Goal: Information Seeking & Learning: Learn about a topic

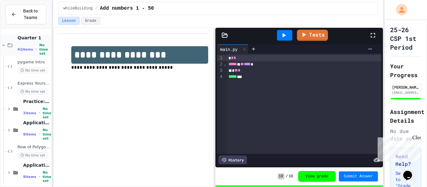
click at [3, 43] on icon at bounding box center [4, 46] width 6 height 6
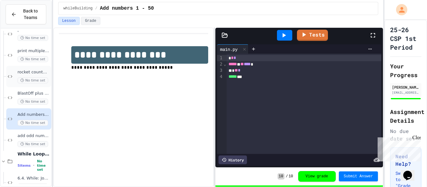
scroll to position [53, 0]
click at [39, 137] on span "add odd numbers 1-1000" at bounding box center [34, 136] width 33 height 5
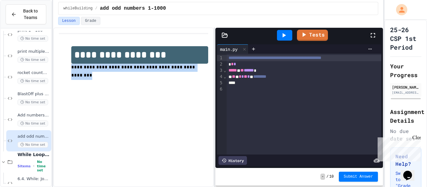
drag, startPoint x: 71, startPoint y: 68, endPoint x: 193, endPoint y: 68, distance: 121.7
click at [193, 68] on p "**********" at bounding box center [139, 72] width 137 height 16
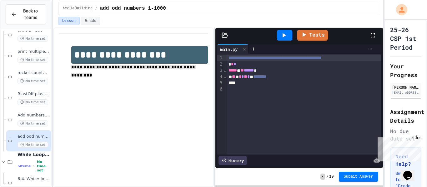
click at [293, 64] on div "* * *" at bounding box center [304, 64] width 155 height 6
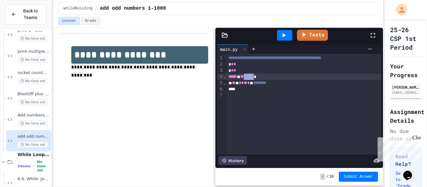
drag, startPoint x: 266, startPoint y: 76, endPoint x: 251, endPoint y: 78, distance: 15.1
click at [251, 78] on div "***** * ** ****** *" at bounding box center [304, 77] width 155 height 6
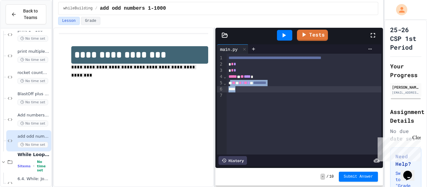
drag, startPoint x: 232, startPoint y: 83, endPoint x: 303, endPoint y: 86, distance: 70.5
click at [303, 86] on div "**********" at bounding box center [304, 104] width 155 height 101
click at [231, 84] on div "* ** *" at bounding box center [304, 83] width 155 height 6
click at [237, 91] on div at bounding box center [304, 89] width 155 height 6
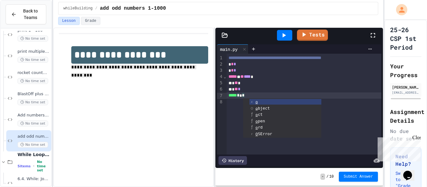
click at [284, 36] on icon at bounding box center [284, 35] width 3 height 4
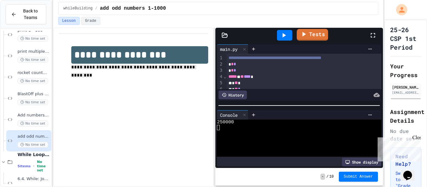
click at [320, 38] on link "Tests" at bounding box center [312, 35] width 31 height 12
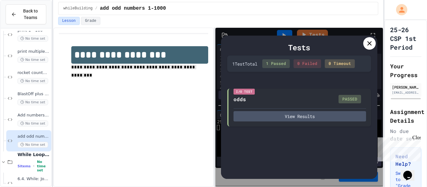
click at [375, 45] on div at bounding box center [370, 43] width 13 height 13
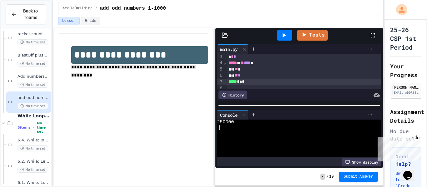
scroll to position [93, 0]
click at [171, 68] on span "**********" at bounding box center [133, 71] width 125 height 13
click at [171, 69] on span "**********" at bounding box center [135, 71] width 129 height 12
click at [181, 68] on span "*******" at bounding box center [190, 67] width 18 height 4
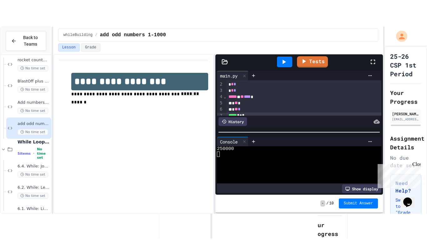
scroll to position [7, 0]
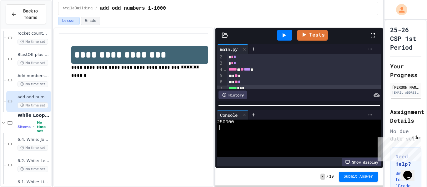
click at [377, 34] on icon at bounding box center [374, 36] width 8 height 8
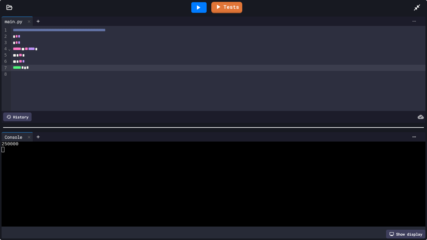
click at [412, 20] on icon at bounding box center [414, 21] width 5 height 5
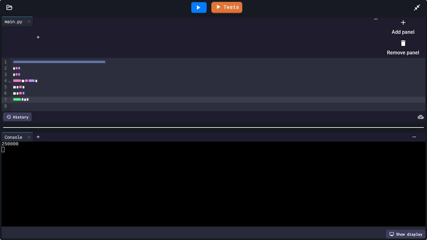
click at [406, 32] on li "Add panel" at bounding box center [403, 27] width 32 height 20
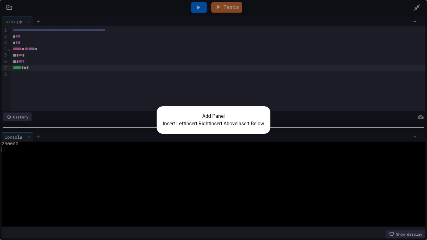
click at [188, 124] on button "Insert Right" at bounding box center [197, 124] width 25 height 8
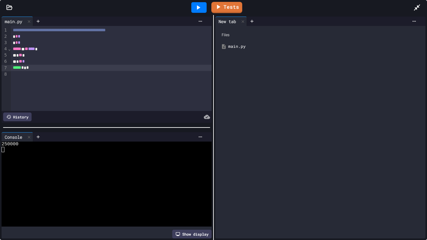
click at [240, 45] on div "main.py" at bounding box center [325, 46] width 194 height 6
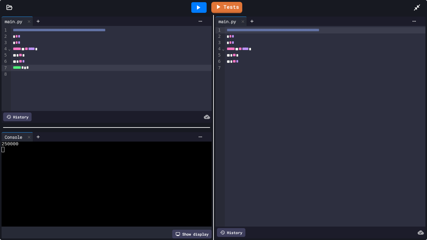
click at [196, 8] on icon at bounding box center [199, 8] width 8 height 8
click at [31, 135] on icon at bounding box center [29, 137] width 4 height 4
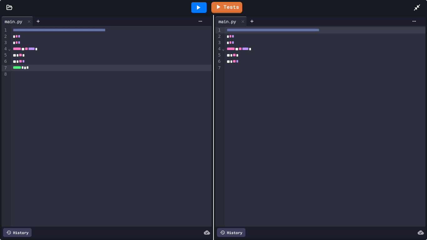
click at [199, 9] on icon at bounding box center [199, 8] width 8 height 8
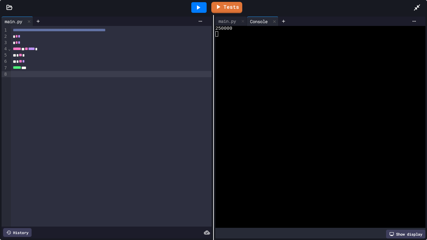
click at [66, 79] on div "**********" at bounding box center [111, 126] width 201 height 201
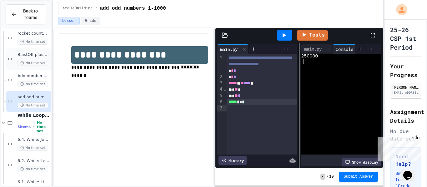
click at [38, 54] on span "BlastOff plus system check" at bounding box center [34, 54] width 33 height 5
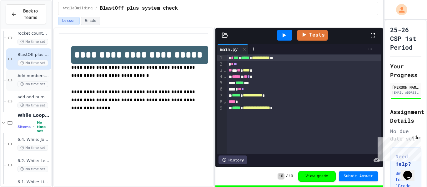
click at [41, 74] on span "Add numbers 1 - 50" at bounding box center [34, 76] width 33 height 5
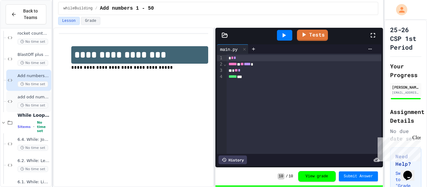
click at [33, 97] on span "add odd numbers 1-1000" at bounding box center [34, 97] width 33 height 5
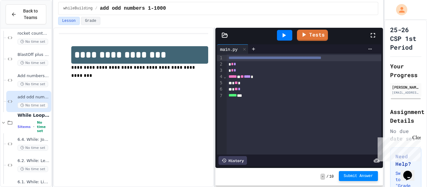
click at [360, 177] on span "Submit Answer" at bounding box center [358, 176] width 29 height 5
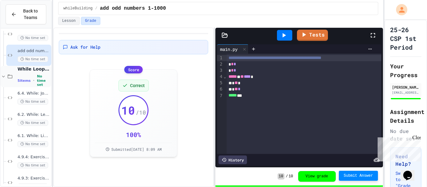
scroll to position [138, 0]
click at [38, 94] on span "6.4. While: Jogging" at bounding box center [34, 94] width 33 height 5
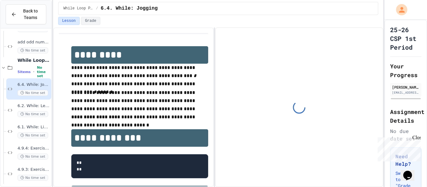
scroll to position [152, 0]
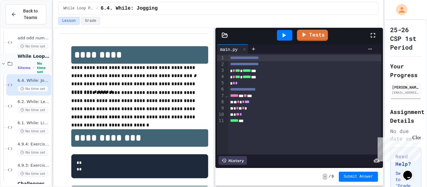
click at [40, 62] on div "While Loop Projects 5 items • No time set" at bounding box center [34, 64] width 33 height 21
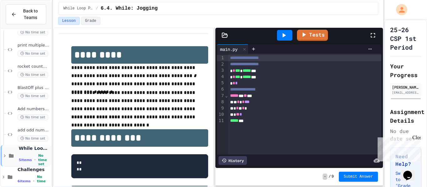
click at [5, 156] on icon at bounding box center [5, 156] width 2 height 3
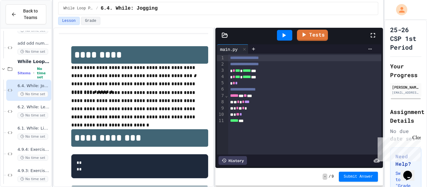
scroll to position [155, 0]
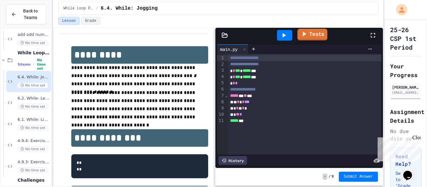
click at [313, 36] on link "Tests" at bounding box center [313, 35] width 30 height 12
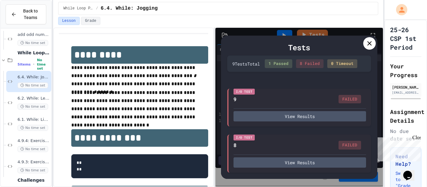
click at [366, 44] on icon at bounding box center [370, 44] width 8 height 8
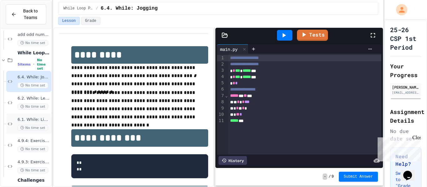
click at [46, 120] on span "6.1. While: List of squares" at bounding box center [34, 119] width 33 height 5
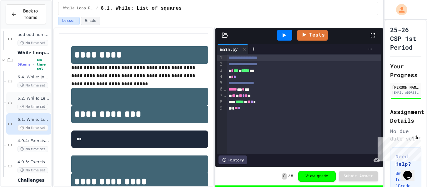
click at [36, 96] on span "6.2. While: Least divisor" at bounding box center [34, 98] width 33 height 5
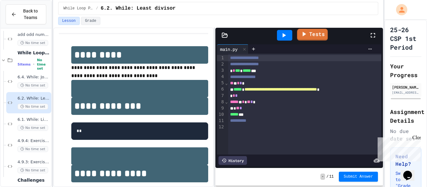
click at [308, 36] on link "Tests" at bounding box center [313, 35] width 31 height 12
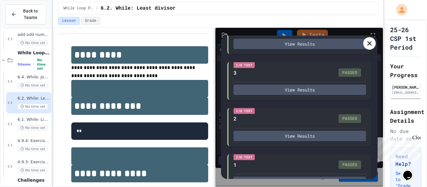
scroll to position [420, 0]
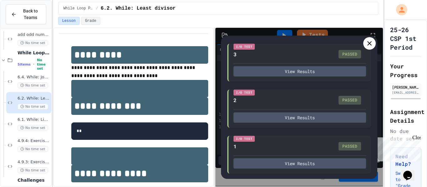
click at [368, 46] on icon at bounding box center [370, 44] width 8 height 8
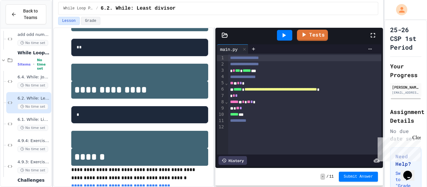
scroll to position [84, 0]
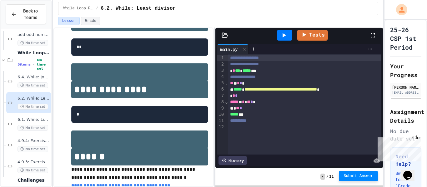
click at [364, 178] on span "Submit Answer" at bounding box center [358, 176] width 29 height 5
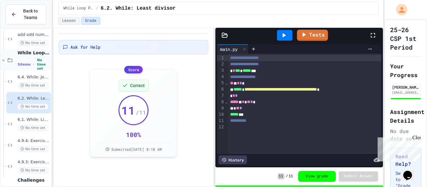
click at [28, 58] on div "While Loop Projects 5 items • No time set" at bounding box center [34, 60] width 33 height 21
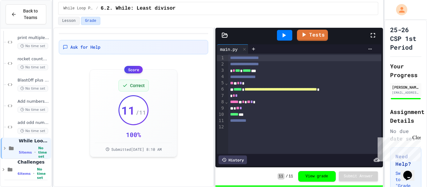
scroll to position [59, 0]
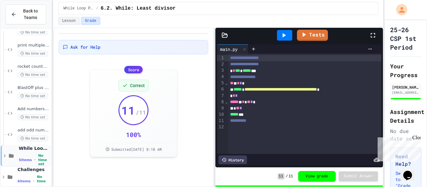
click at [5, 157] on icon at bounding box center [5, 156] width 6 height 6
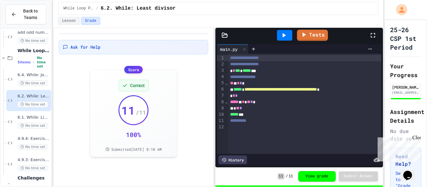
scroll to position [155, 0]
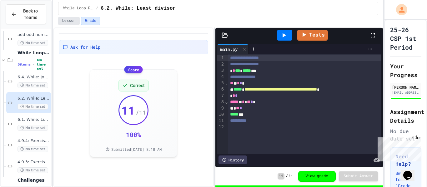
click at [67, 22] on button "Lesson" at bounding box center [69, 21] width 22 height 8
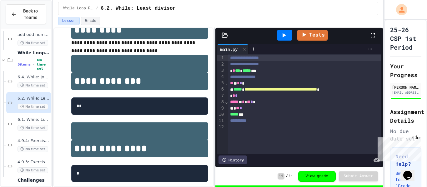
scroll to position [26, 0]
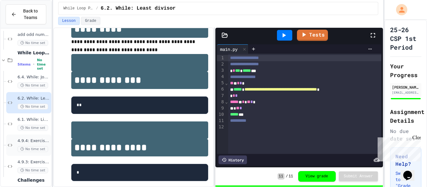
click at [47, 139] on span "4.9.4: Exercise - Higher or Lower I" at bounding box center [34, 141] width 33 height 5
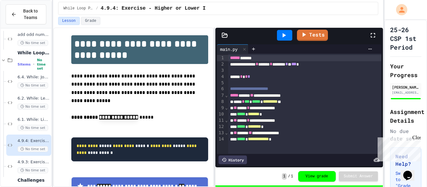
scroll to position [12, 0]
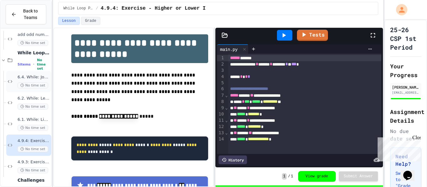
click at [17, 76] on div "6.4. While: Jogging No time set" at bounding box center [28, 81] width 45 height 21
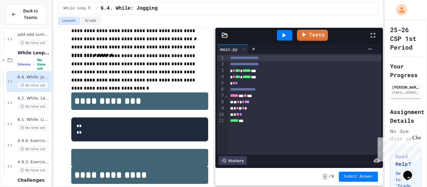
scroll to position [32, 0]
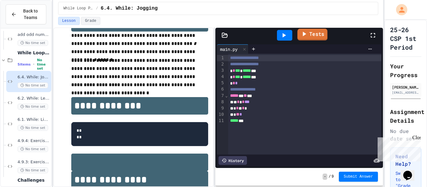
click at [308, 38] on icon at bounding box center [304, 34] width 7 height 8
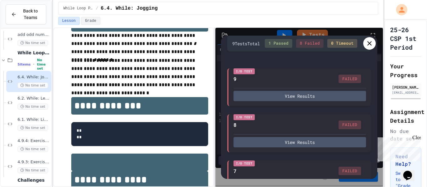
scroll to position [18, 0]
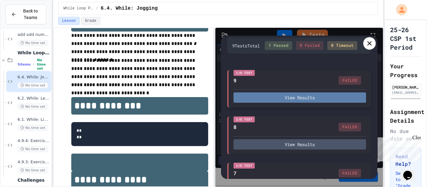
click at [267, 98] on button "View Results" at bounding box center [300, 98] width 133 height 10
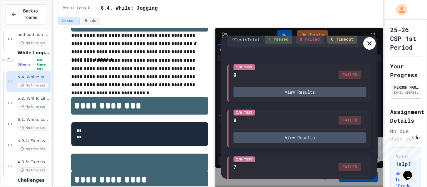
scroll to position [22, 0]
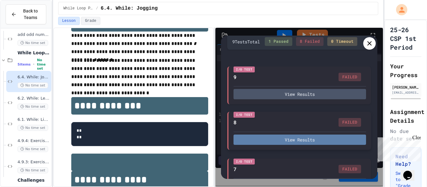
click at [325, 142] on button "View Results" at bounding box center [300, 140] width 133 height 10
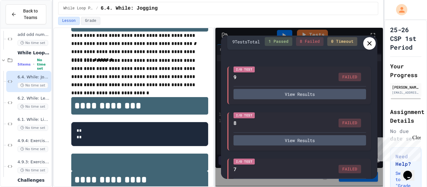
click at [369, 43] on icon at bounding box center [370, 44] width 8 height 8
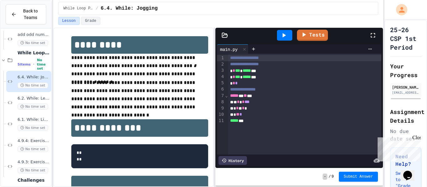
scroll to position [15, 0]
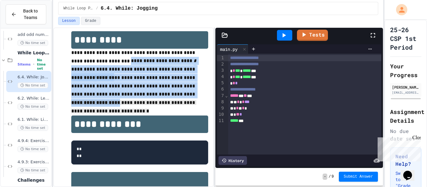
drag, startPoint x: 109, startPoint y: 61, endPoint x: 171, endPoint y: 109, distance: 78.0
click at [171, 109] on div "**********" at bounding box center [139, 173] width 137 height 285
copy div "**********"
